Goal: Task Accomplishment & Management: Complete application form

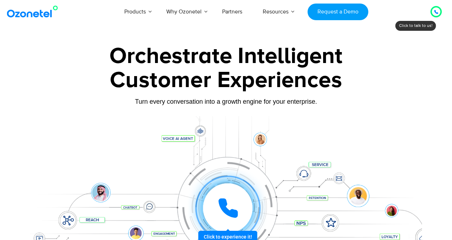
click at [437, 13] on icon at bounding box center [437, 12] width 4 height 4
click at [39, 8] on img at bounding box center [33, 11] width 57 height 13
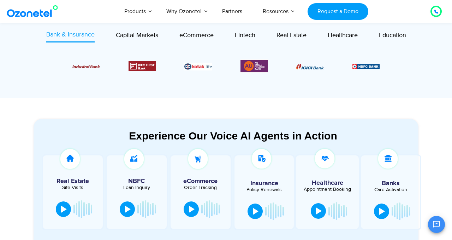
scroll to position [172, 0]
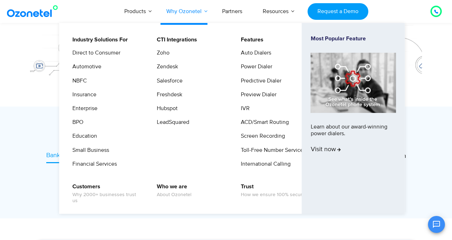
click at [193, 10] on link "Why Ozonetel" at bounding box center [184, 11] width 56 height 23
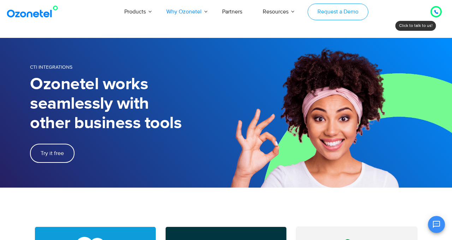
click at [330, 13] on link "Request a Demo" at bounding box center [338, 12] width 60 height 17
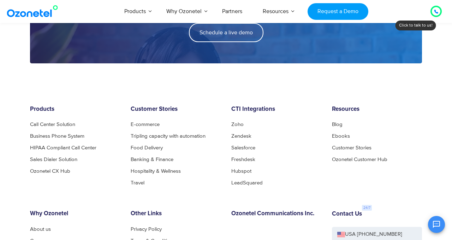
scroll to position [1196, 0]
